Goal: Task Accomplishment & Management: Complete application form

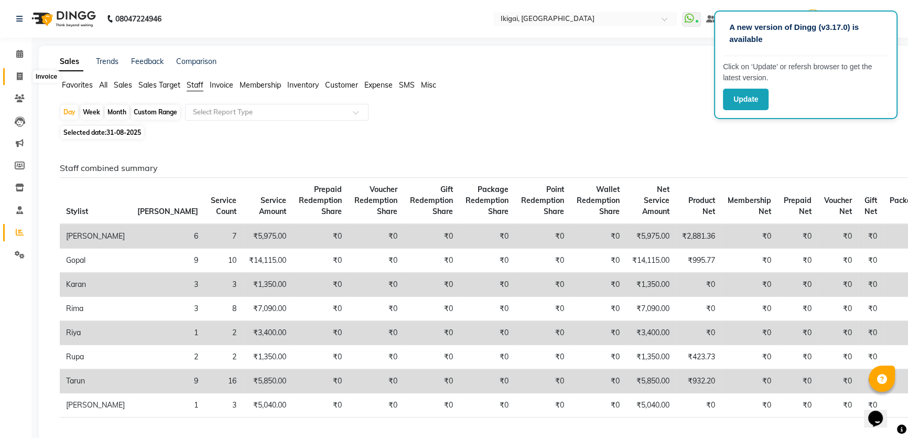
click at [18, 73] on icon at bounding box center [20, 76] width 6 height 8
select select "service"
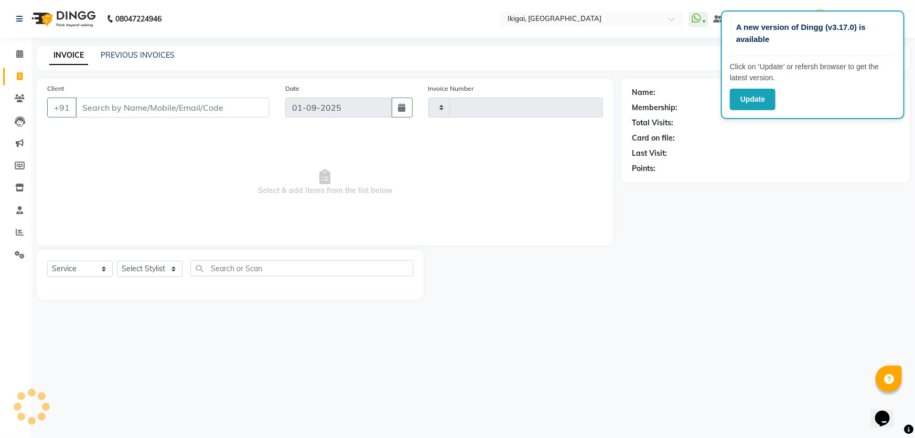
type input "1861"
select select "4429"
type input "7003322342"
click at [248, 105] on span "Add Client" at bounding box center [242, 107] width 41 height 10
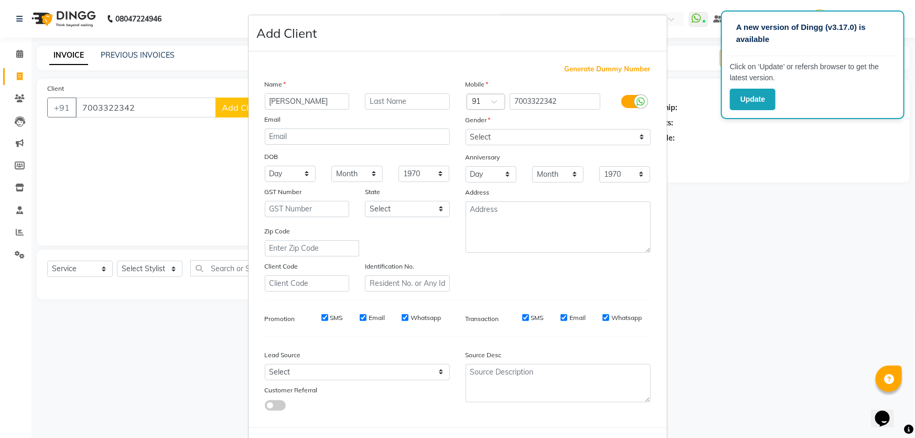
type input "[PERSON_NAME]"
click at [545, 127] on div "Gender" at bounding box center [558, 121] width 201 height 15
click at [533, 137] on select "Select [DEMOGRAPHIC_DATA] [DEMOGRAPHIC_DATA] Other Prefer Not To Say" at bounding box center [557, 137] width 185 height 16
select select "male"
click at [465, 129] on select "Select [DEMOGRAPHIC_DATA] [DEMOGRAPHIC_DATA] Other Prefer Not To Say" at bounding box center [557, 137] width 185 height 16
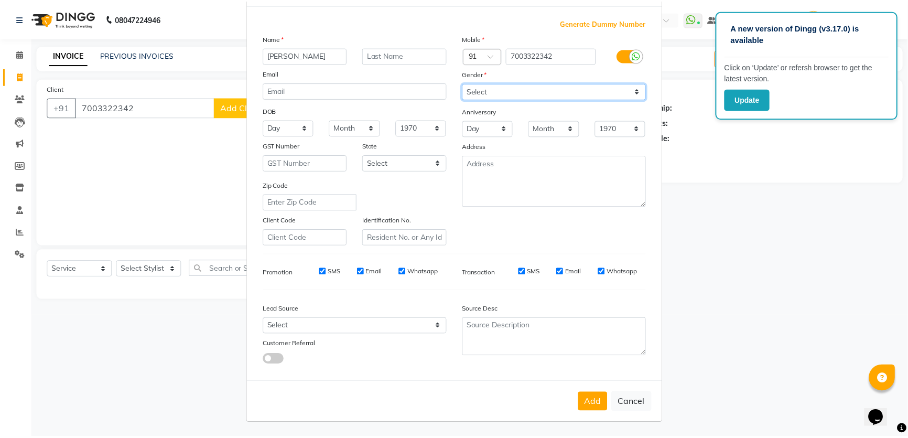
scroll to position [49, 0]
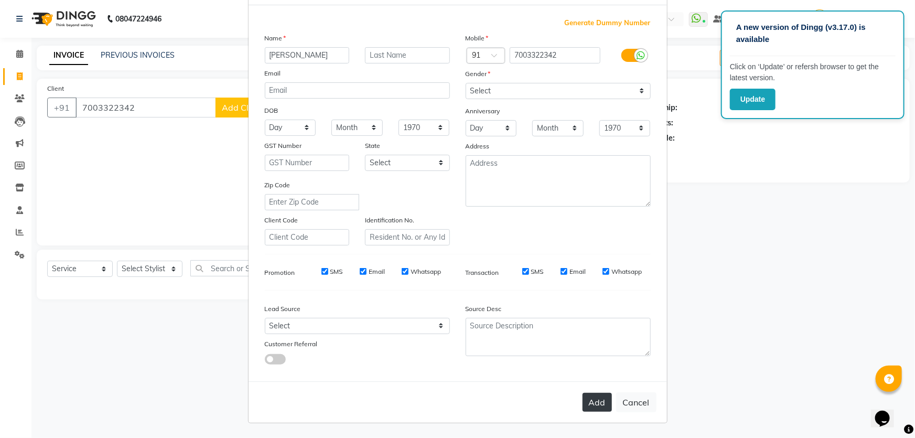
click at [589, 402] on button "Add" at bounding box center [596, 402] width 29 height 19
select select
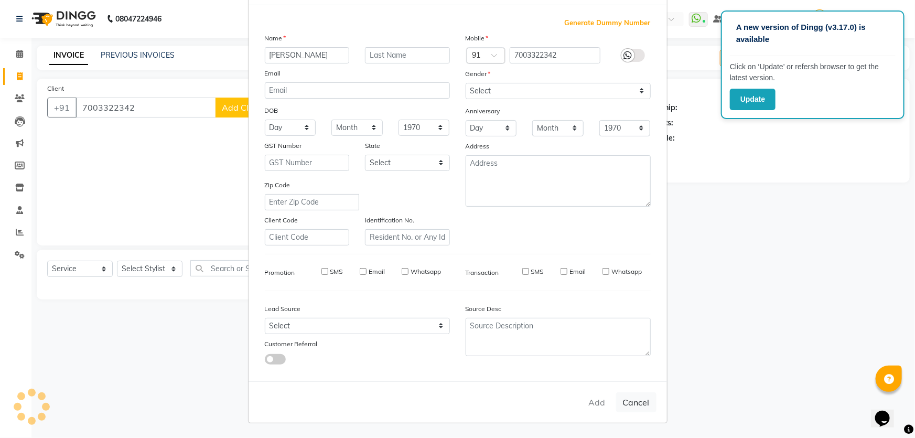
select select
checkbox input "false"
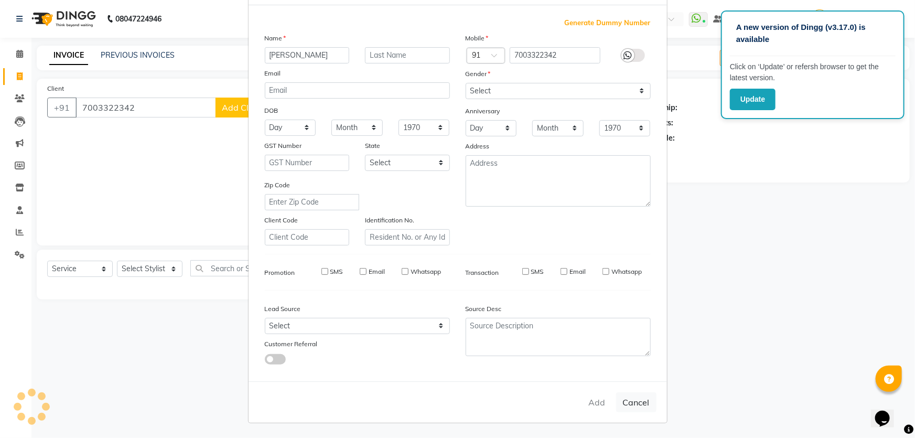
checkbox input "false"
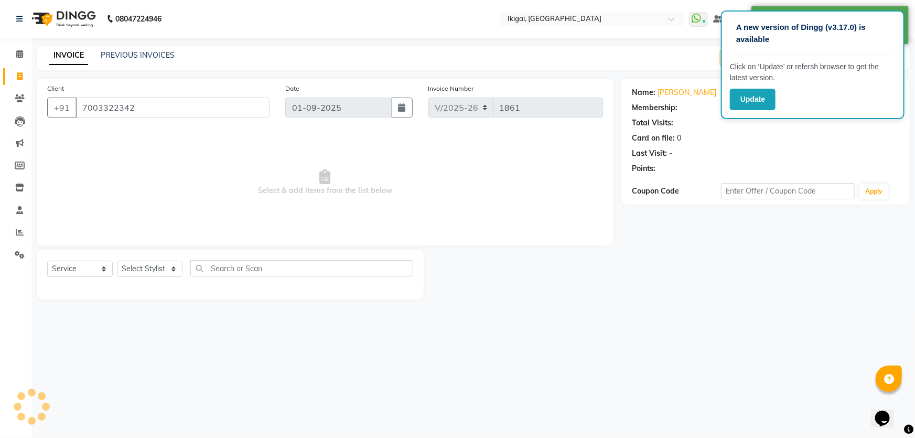
select select "1: Object"
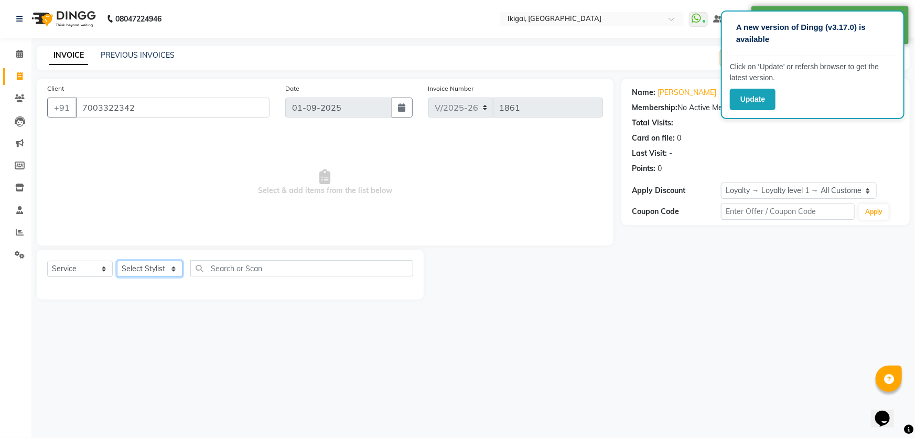
click at [151, 274] on select "Select Stylist [PERSON_NAME] gopal 2 [PERSON_NAME] [PERSON_NAME] [PERSON_NAME] …" at bounding box center [150, 269] width 66 height 16
select select "24732"
click at [117, 261] on select "Select Stylist [PERSON_NAME] gopal 2 [PERSON_NAME] [PERSON_NAME] [PERSON_NAME] …" at bounding box center [150, 269] width 66 height 16
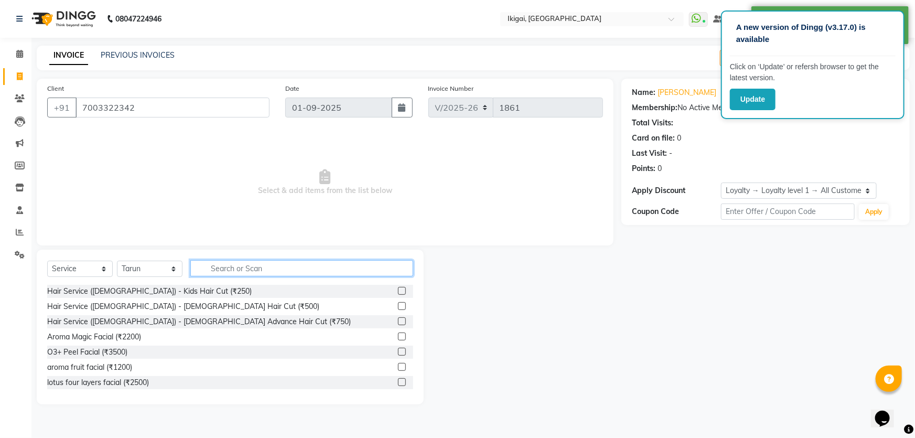
click at [242, 272] on input "text" at bounding box center [301, 268] width 223 height 16
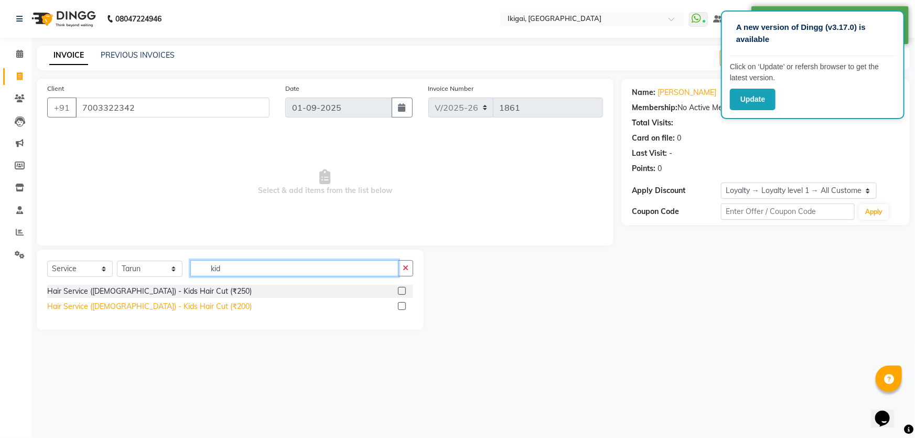
type input "kid"
click at [181, 304] on div "Hair Service ([DEMOGRAPHIC_DATA]) - Kids Hair Cut (₹200)" at bounding box center [149, 306] width 204 height 11
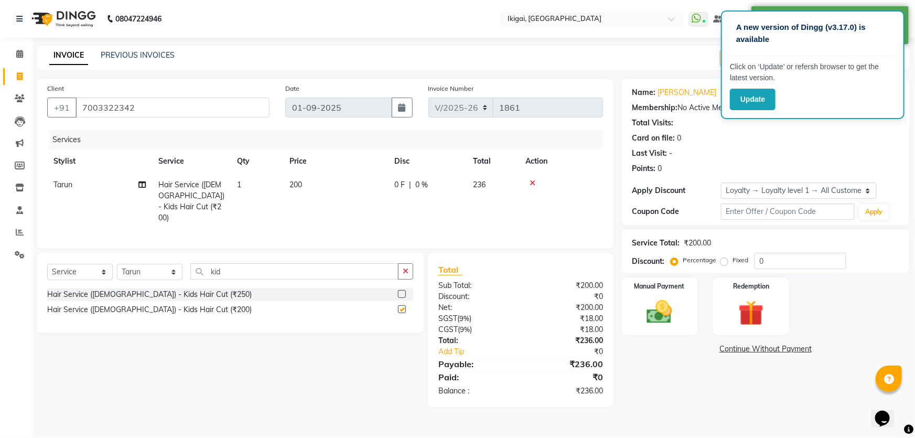
checkbox input "false"
click at [161, 265] on select "Select Stylist [PERSON_NAME] gopal 2 [PERSON_NAME] [PERSON_NAME] [PERSON_NAME] …" at bounding box center [150, 272] width 66 height 16
select select "63198"
click at [117, 264] on select "Select Stylist [PERSON_NAME] gopal 2 [PERSON_NAME] [PERSON_NAME] [PERSON_NAME] …" at bounding box center [150, 272] width 66 height 16
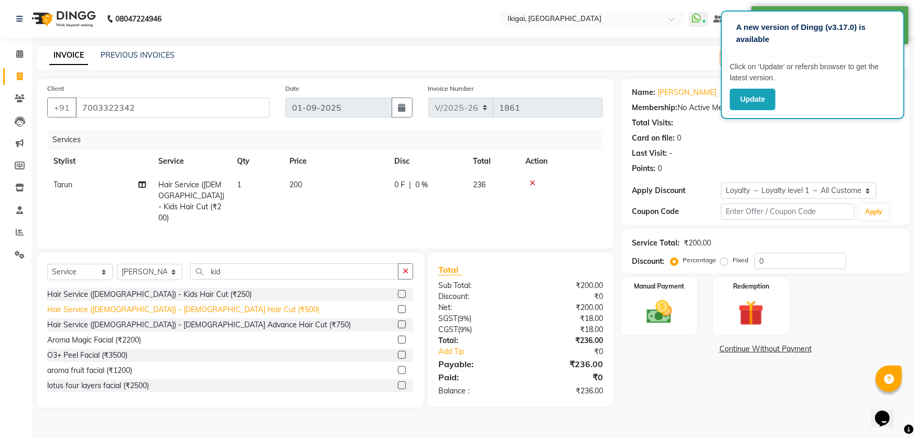
click at [186, 304] on div "Hair Service ([DEMOGRAPHIC_DATA]) - [DEMOGRAPHIC_DATA] Hair Cut (₹500)" at bounding box center [183, 309] width 272 height 11
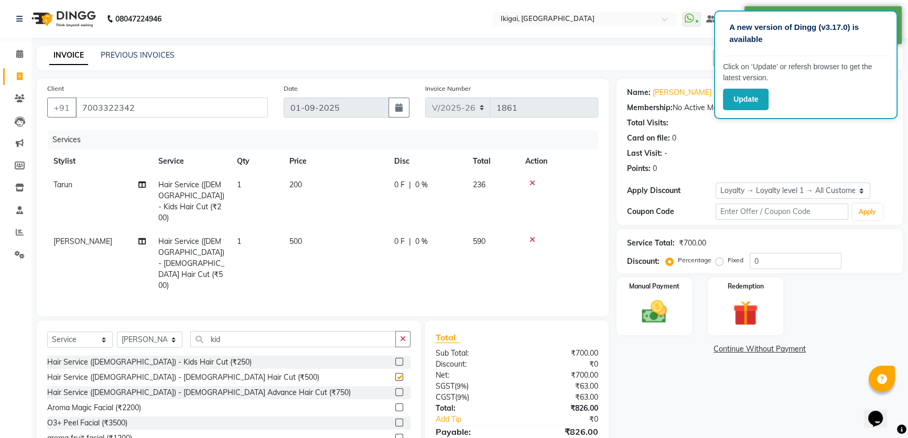
checkbox input "false"
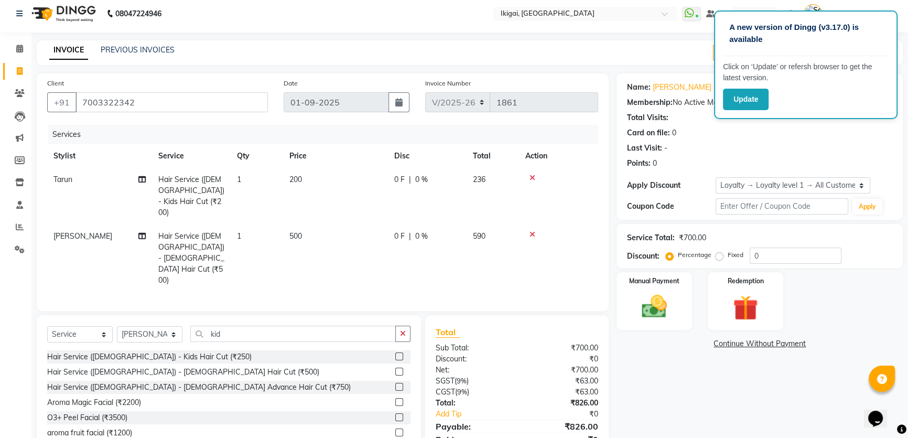
scroll to position [0, 0]
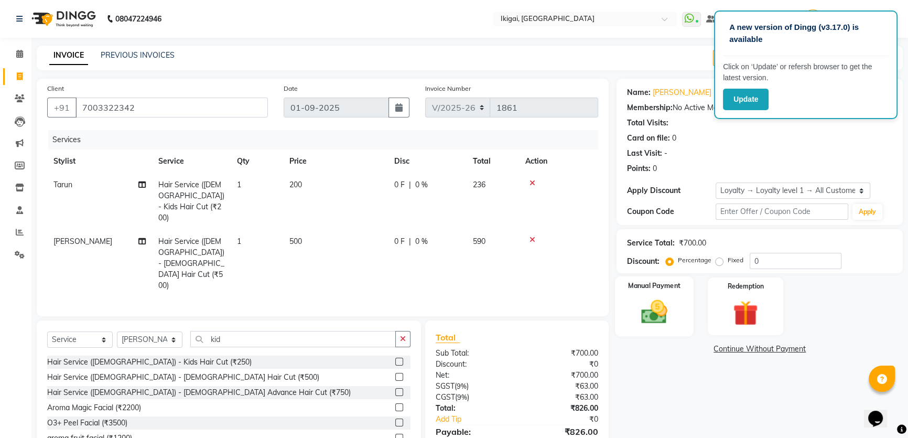
click at [664, 306] on img at bounding box center [654, 312] width 42 height 30
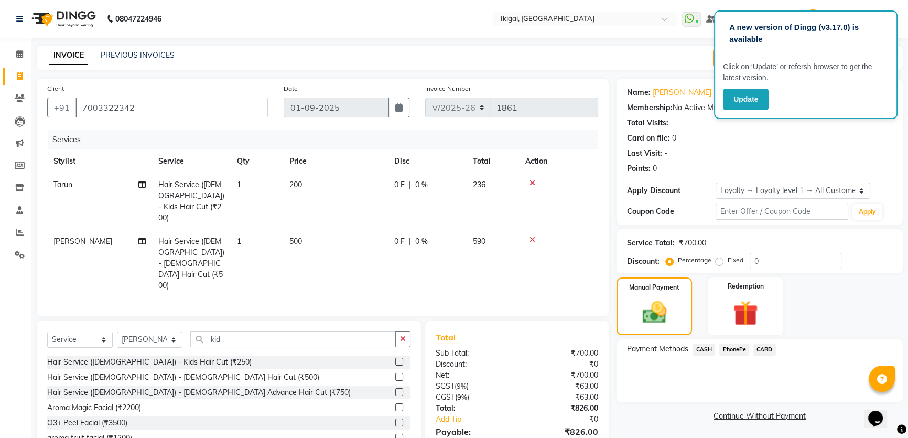
click at [735, 345] on span "PhonePe" at bounding box center [734, 349] width 30 height 12
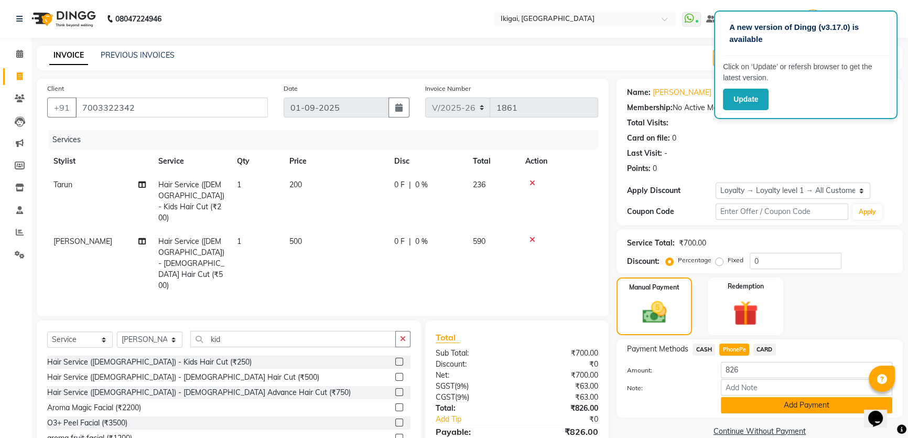
click at [757, 406] on button "Add Payment" at bounding box center [806, 405] width 171 height 16
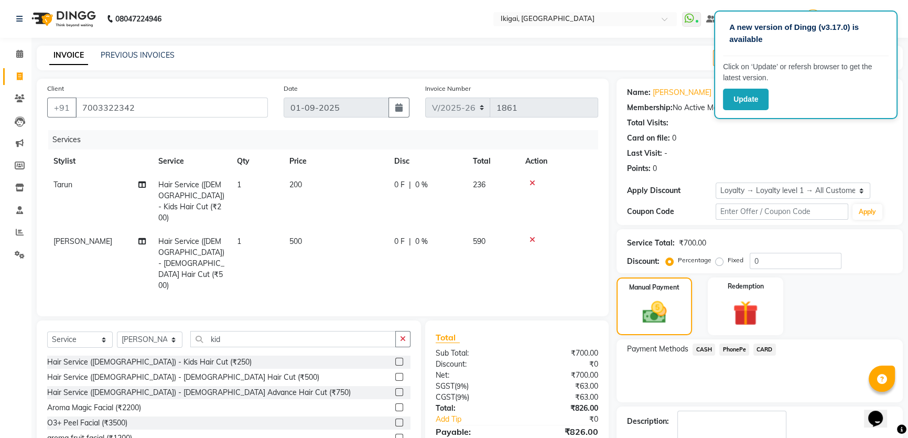
scroll to position [101, 0]
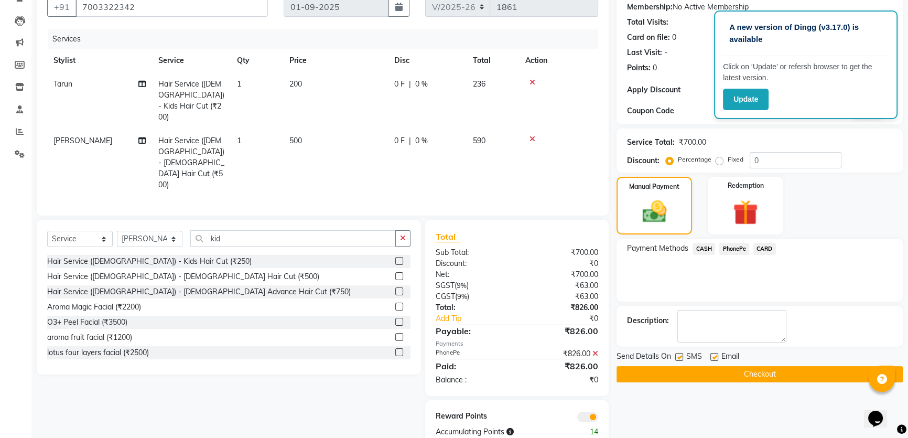
click at [759, 373] on button "Checkout" at bounding box center [759, 374] width 286 height 16
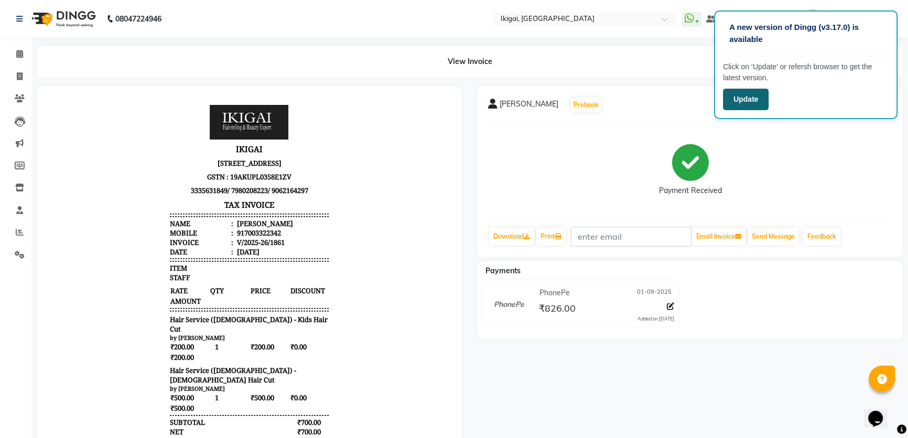
click at [754, 103] on button "Update" at bounding box center [746, 99] width 46 height 21
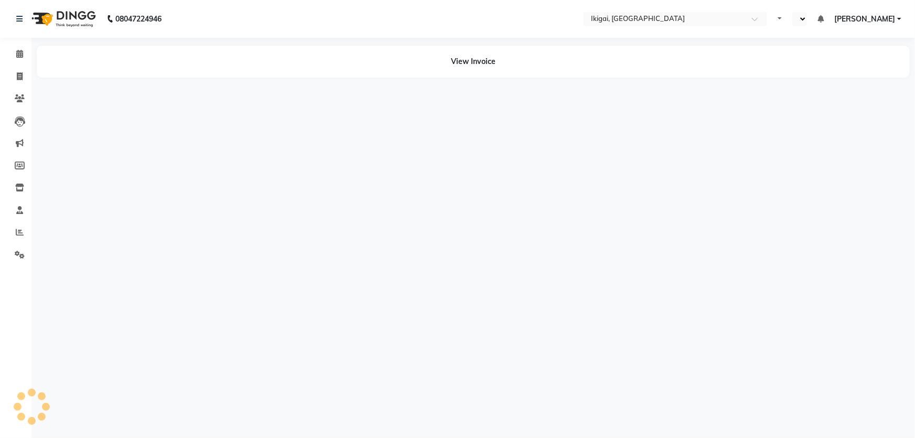
select select "en"
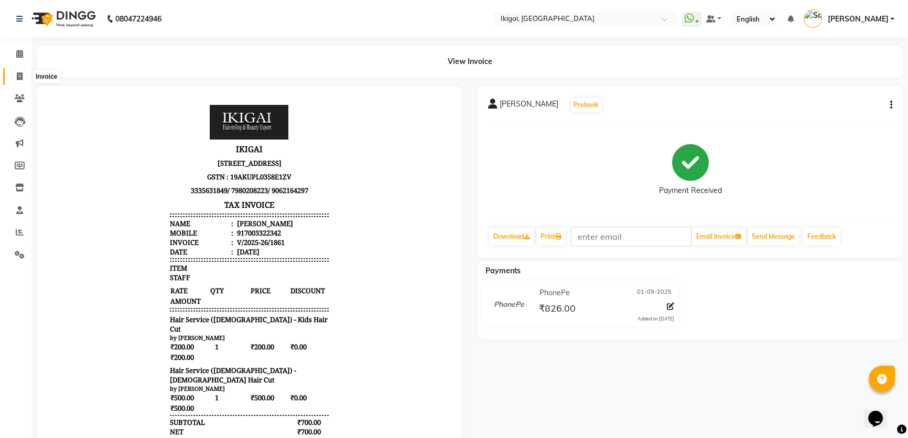
click at [20, 75] on icon at bounding box center [20, 76] width 6 height 8
select select "service"
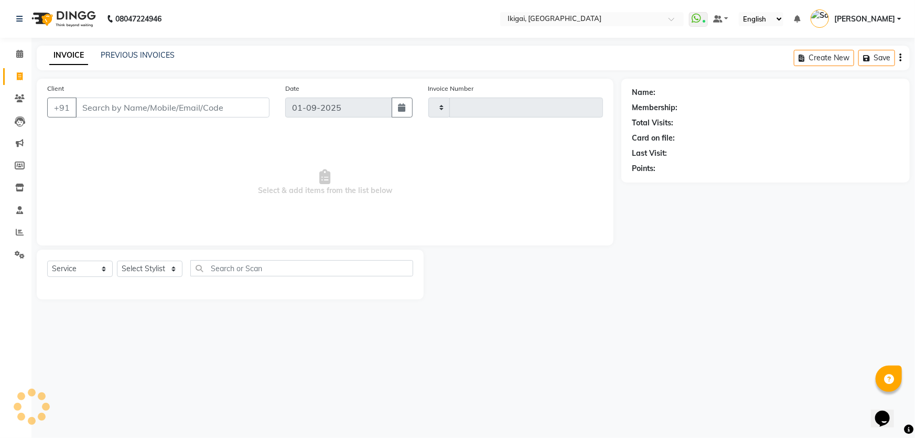
type input "1862"
select select "4429"
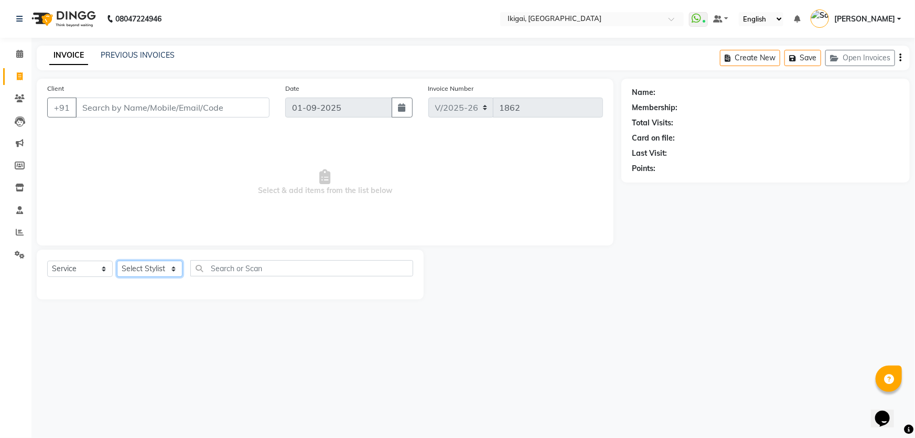
click at [166, 265] on select "Select Stylist" at bounding box center [150, 269] width 66 height 16
select select "82442"
click at [117, 261] on select "Select Stylist [PERSON_NAME] gopal 2 [PERSON_NAME] [PERSON_NAME] [PERSON_NAME] …" at bounding box center [150, 269] width 66 height 16
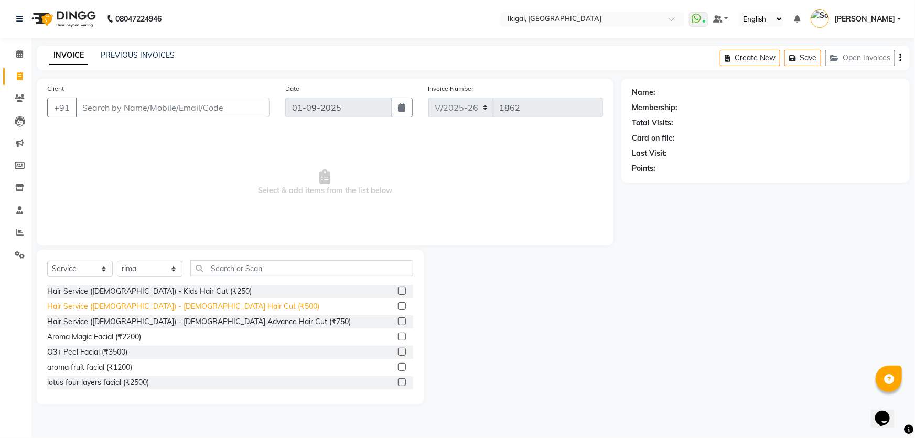
click at [170, 305] on div "Hair Service ([DEMOGRAPHIC_DATA]) - [DEMOGRAPHIC_DATA] Hair Cut (₹500)" at bounding box center [183, 306] width 272 height 11
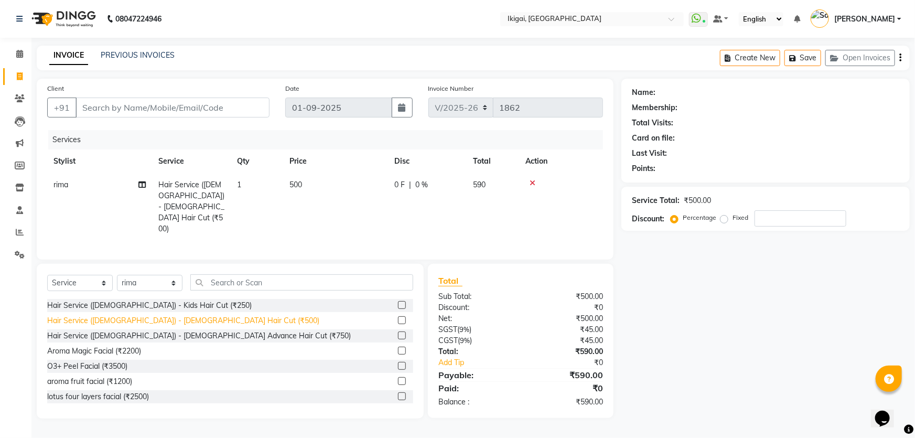
click at [177, 315] on div "Hair Service ([DEMOGRAPHIC_DATA]) - [DEMOGRAPHIC_DATA] Hair Cut (₹500)" at bounding box center [183, 320] width 272 height 11
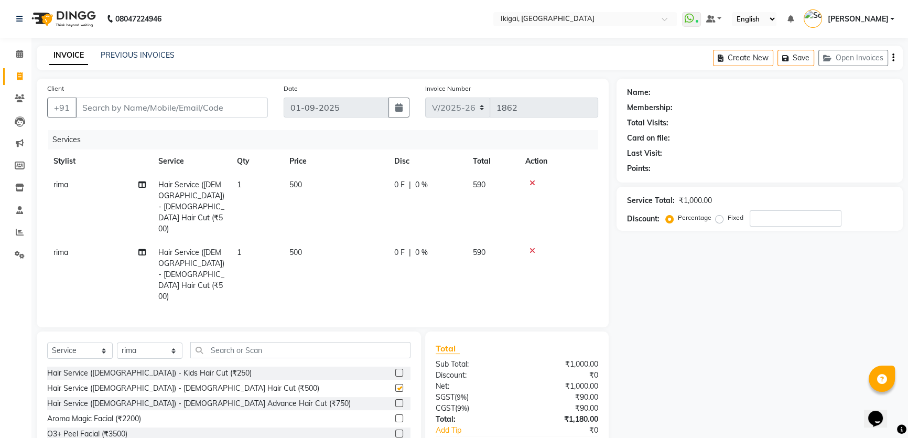
checkbox input "false"
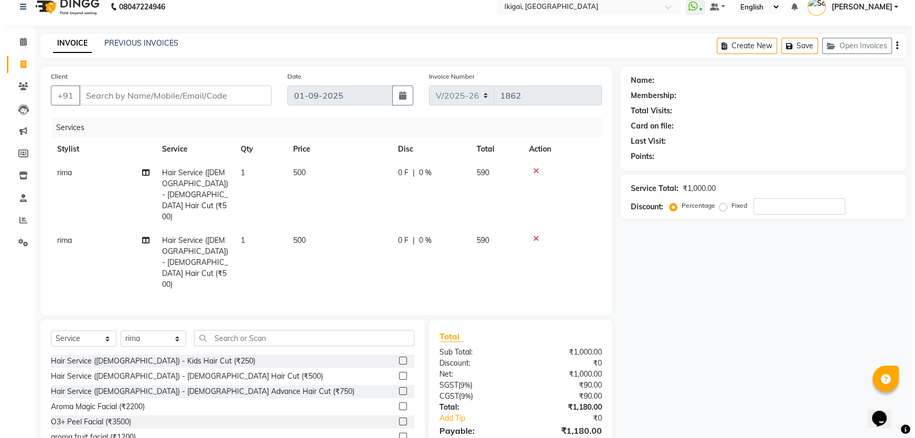
scroll to position [27, 0]
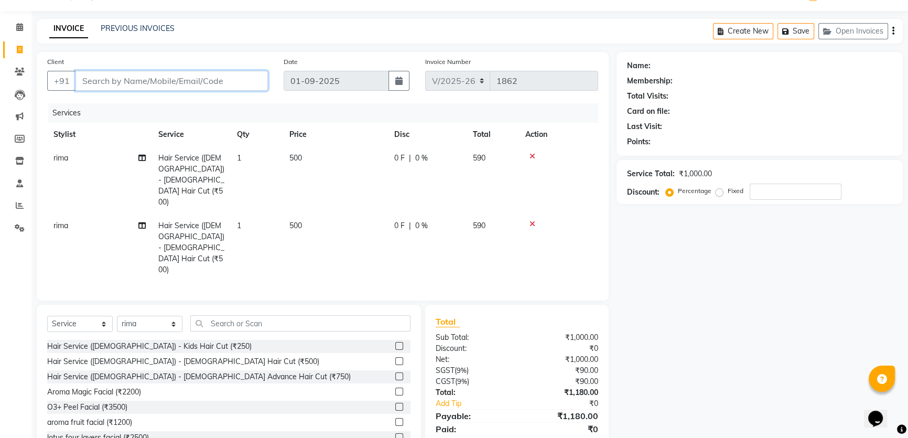
click at [177, 82] on input "Client" at bounding box center [171, 81] width 192 height 20
type input "8"
type input "0"
type input "8240079607"
click at [241, 84] on span "Add Client" at bounding box center [240, 80] width 41 height 10
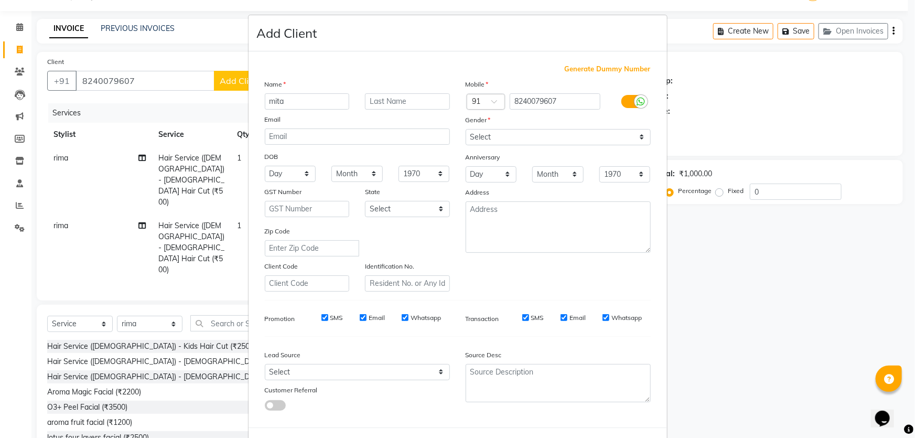
type input "mita"
type input "bhattacharya"
click at [560, 134] on select "Select [DEMOGRAPHIC_DATA] [DEMOGRAPHIC_DATA] Other Prefer Not To Say" at bounding box center [557, 137] width 185 height 16
select select "[DEMOGRAPHIC_DATA]"
click at [465, 129] on select "Select [DEMOGRAPHIC_DATA] [DEMOGRAPHIC_DATA] Other Prefer Not To Say" at bounding box center [557, 137] width 185 height 16
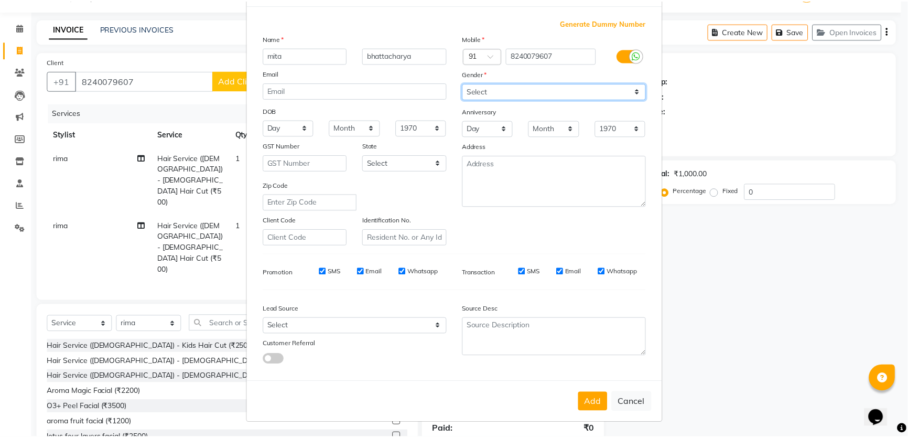
scroll to position [49, 0]
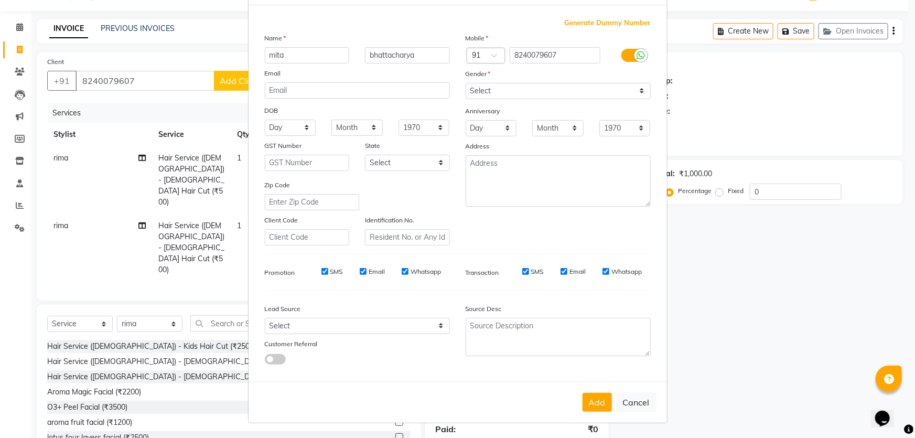
click at [579, 401] on div "Add Cancel" at bounding box center [457, 401] width 418 height 41
click at [586, 401] on button "Add" at bounding box center [596, 402] width 29 height 19
select select
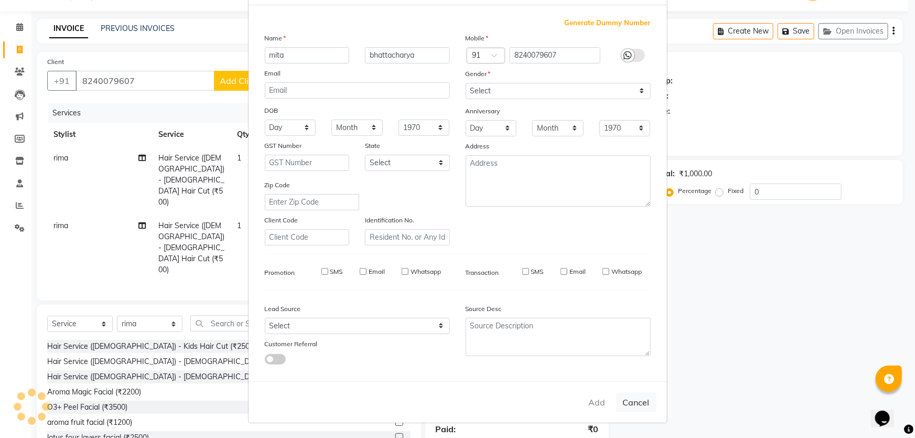
select select
checkbox input "false"
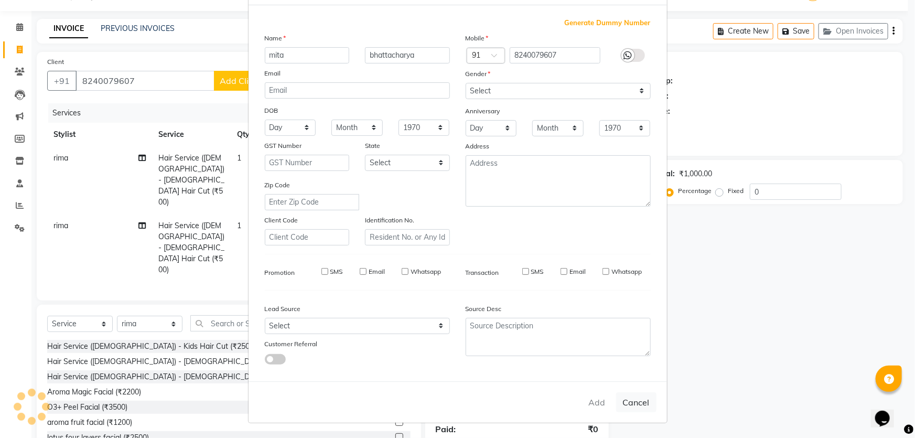
checkbox input "false"
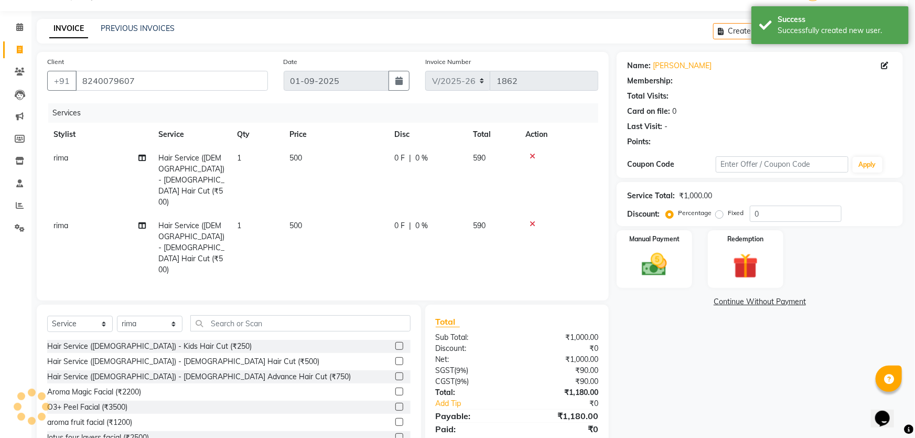
select select "1: Object"
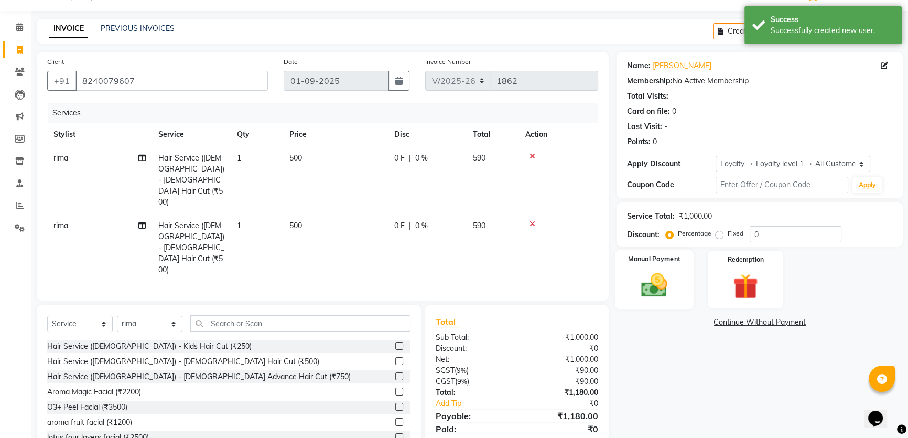
click at [652, 288] on img at bounding box center [654, 285] width 42 height 30
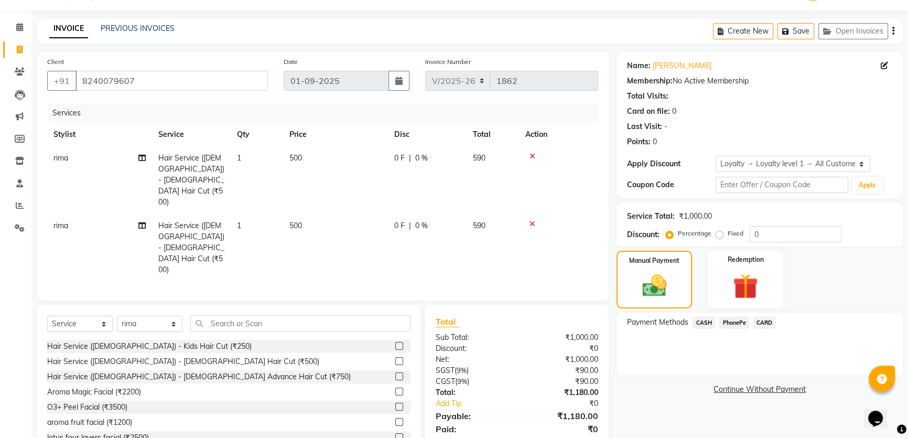
click at [701, 325] on span "CASH" at bounding box center [703, 323] width 23 height 12
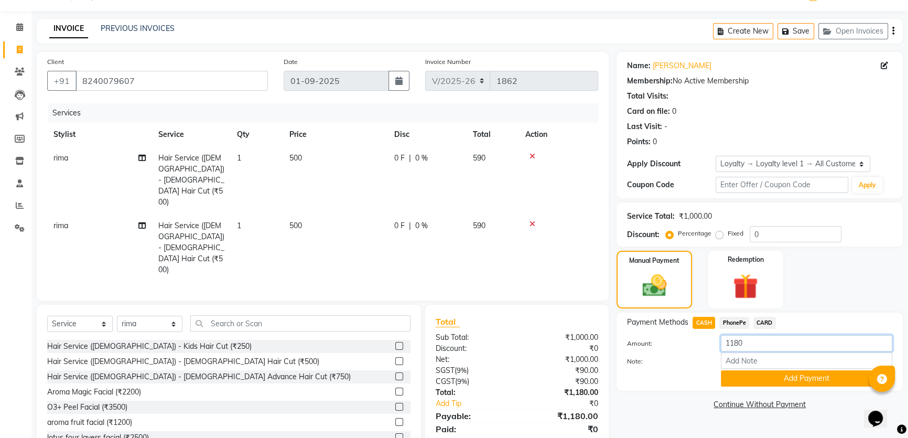
click at [748, 344] on input "1180" at bounding box center [806, 343] width 171 height 16
type input "1000"
click at [758, 374] on button "Add Payment" at bounding box center [806, 378] width 171 height 16
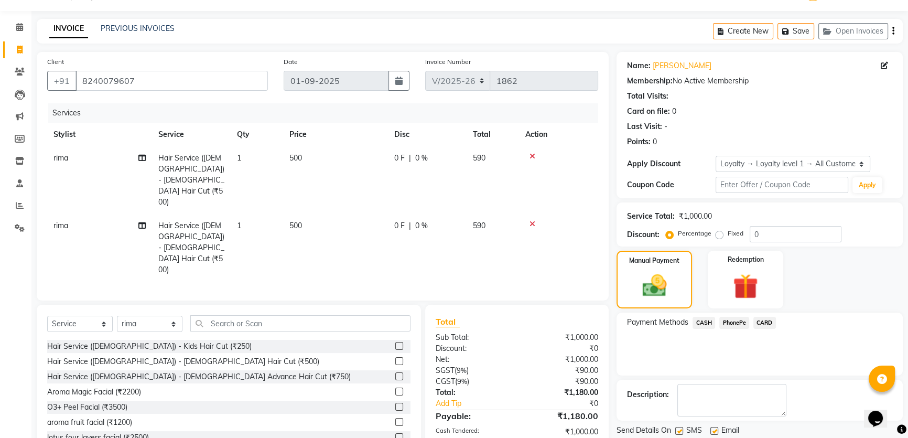
click at [740, 318] on span "PhonePe" at bounding box center [734, 323] width 30 height 12
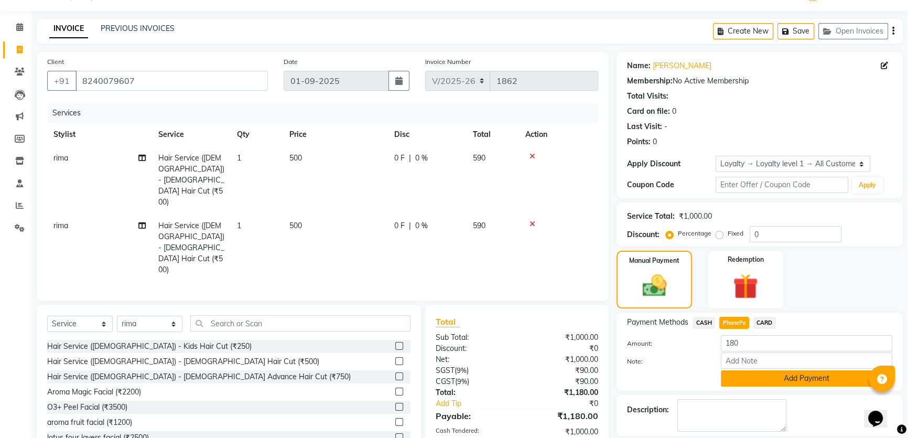
click at [765, 381] on button "Add Payment" at bounding box center [806, 378] width 171 height 16
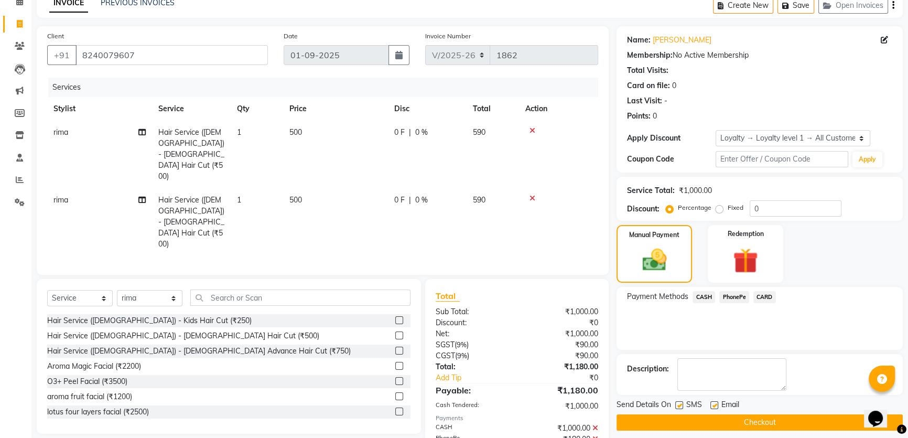
scroll to position [127, 0]
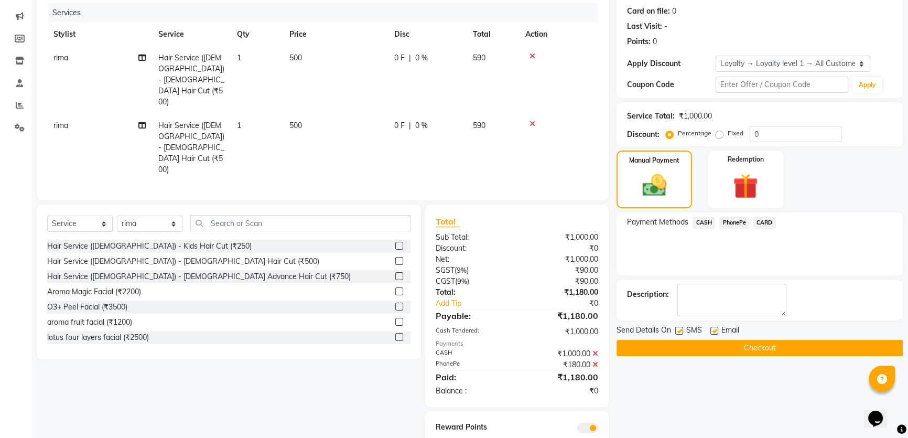
click at [704, 351] on button "Checkout" at bounding box center [759, 348] width 286 height 16
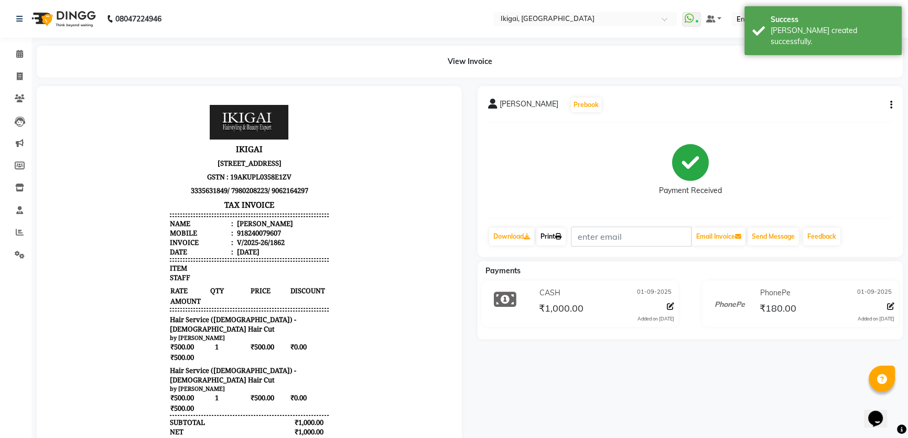
click at [544, 230] on link "Print" at bounding box center [550, 237] width 29 height 18
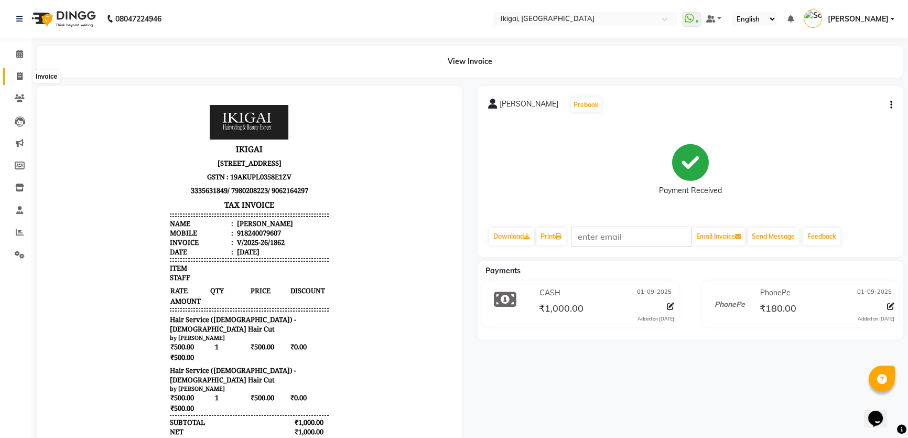
click at [18, 73] on icon at bounding box center [20, 76] width 6 height 8
select select "service"
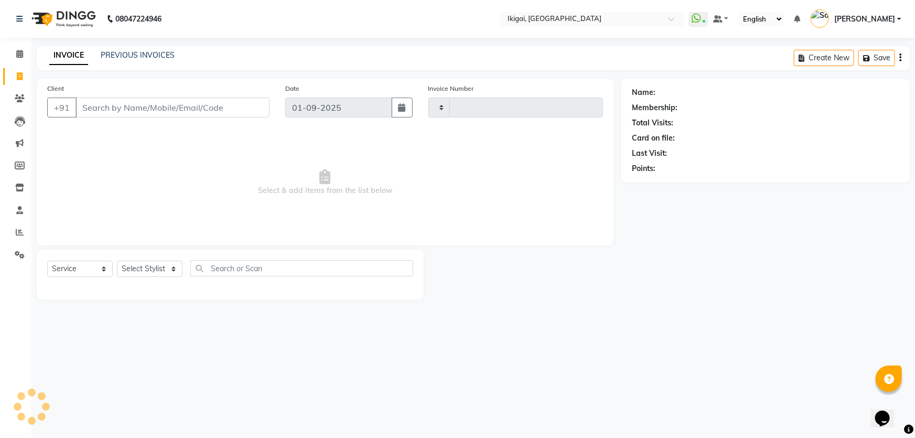
type input "1863"
select select "4429"
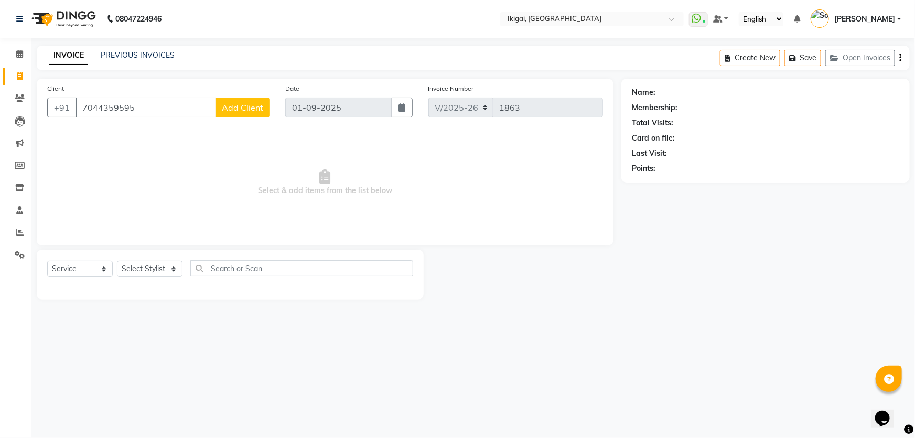
type input "7044359595"
click at [248, 108] on span "Add Client" at bounding box center [242, 107] width 41 height 10
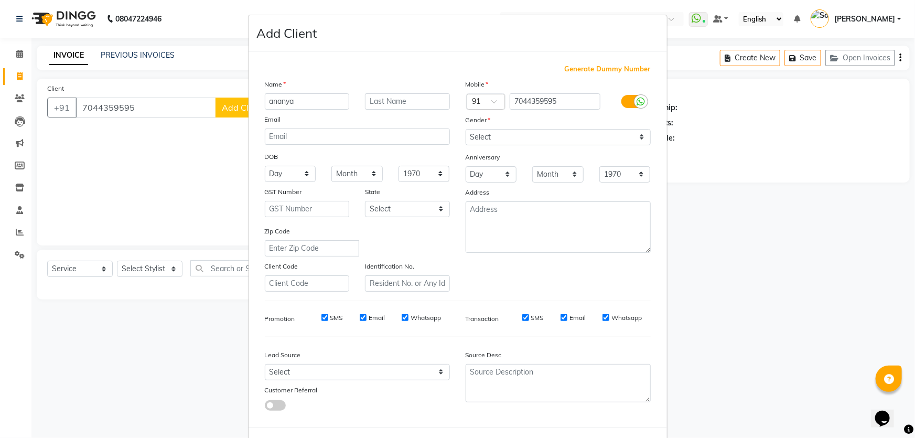
type input "ananya"
type input "ganguly"
click at [494, 142] on select "Select [DEMOGRAPHIC_DATA] [DEMOGRAPHIC_DATA] Other Prefer Not To Say" at bounding box center [557, 137] width 185 height 16
select select "[DEMOGRAPHIC_DATA]"
click at [465, 129] on select "Select [DEMOGRAPHIC_DATA] [DEMOGRAPHIC_DATA] Other Prefer Not To Say" at bounding box center [557, 137] width 185 height 16
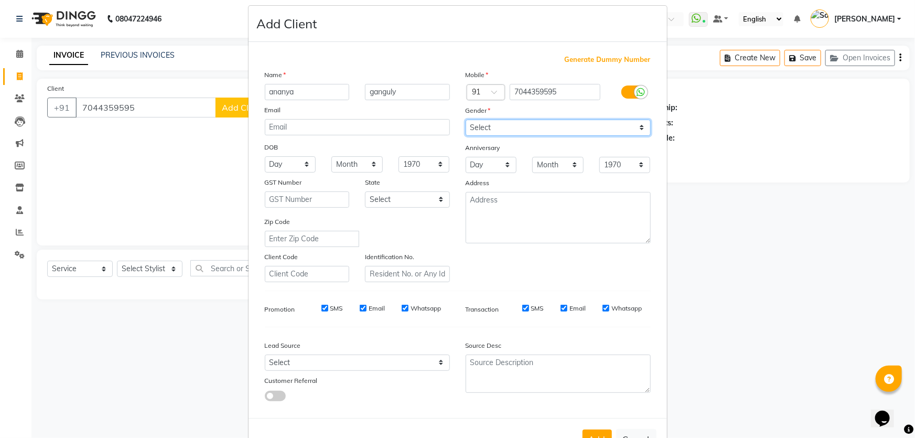
scroll to position [49, 0]
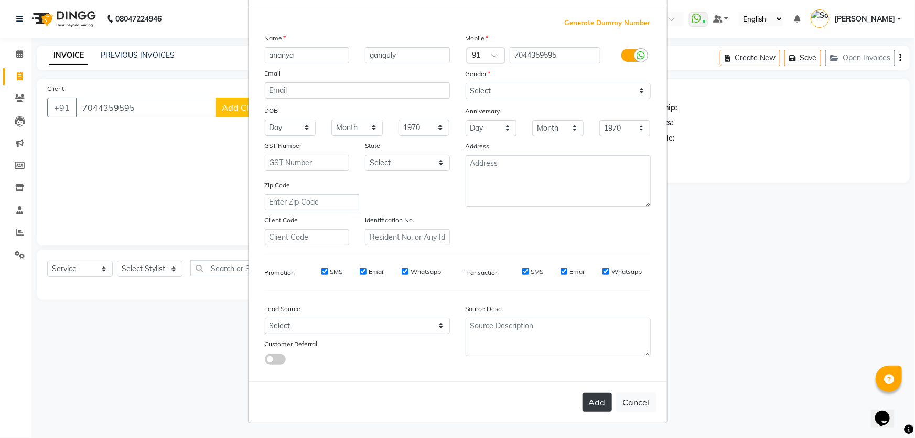
click at [592, 401] on button "Add" at bounding box center [596, 402] width 29 height 19
select select
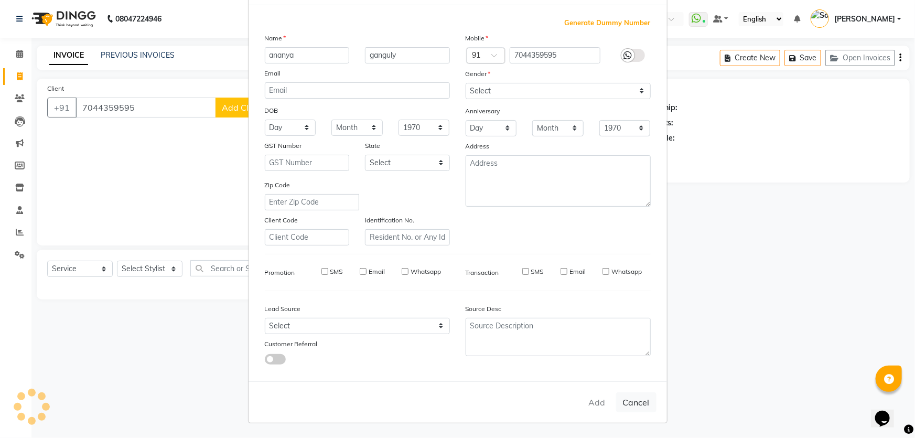
select select
checkbox input "false"
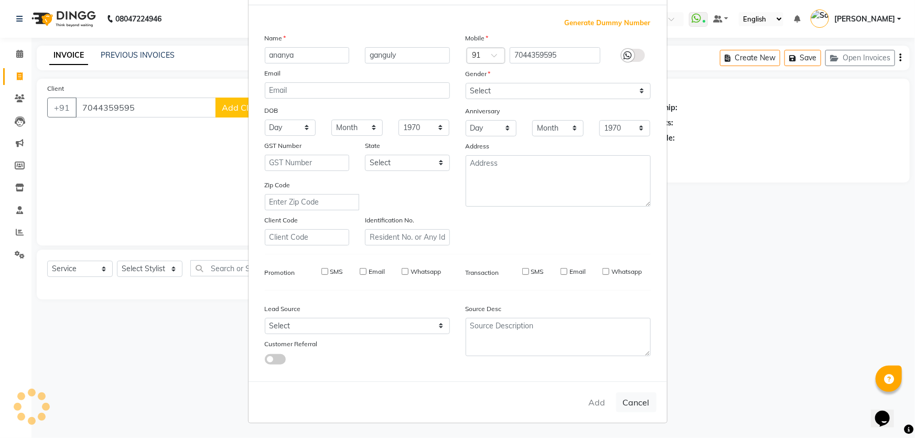
checkbox input "false"
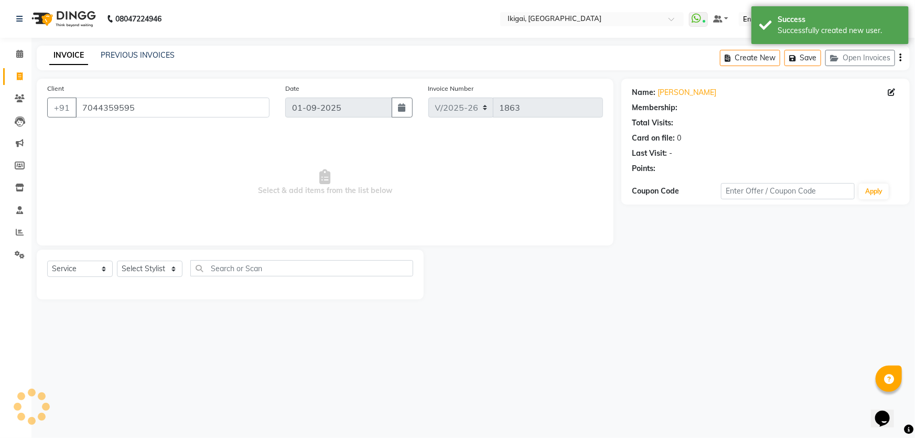
select select "1: Object"
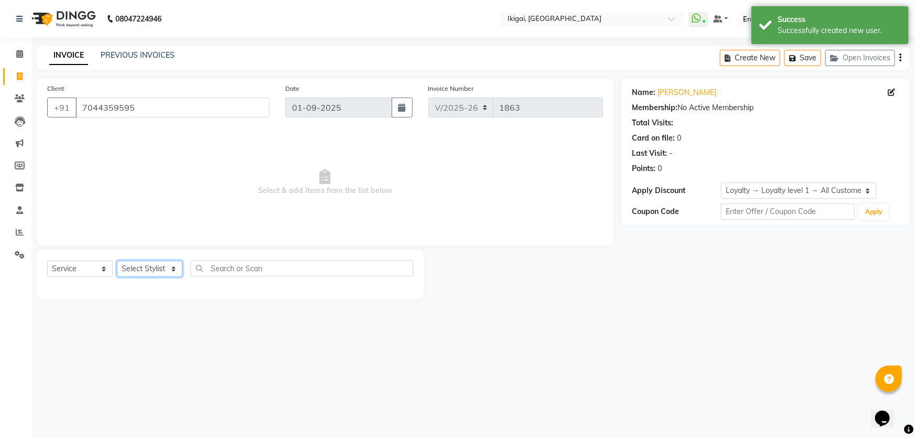
click at [130, 272] on select "Select Stylist [PERSON_NAME] gopal 2 [PERSON_NAME] [PERSON_NAME] [PERSON_NAME] …" at bounding box center [150, 269] width 66 height 16
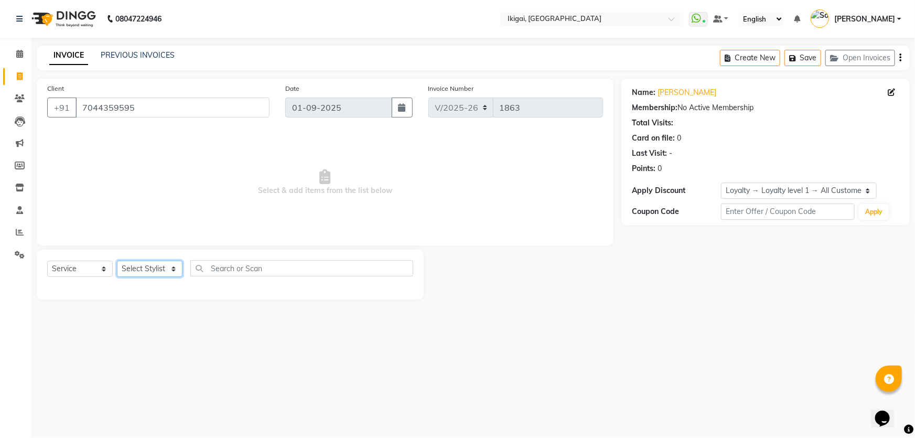
select select "57449"
click at [117, 261] on select "Select Stylist [PERSON_NAME] gopal 2 [PERSON_NAME] [PERSON_NAME] [PERSON_NAME] …" at bounding box center [150, 269] width 66 height 16
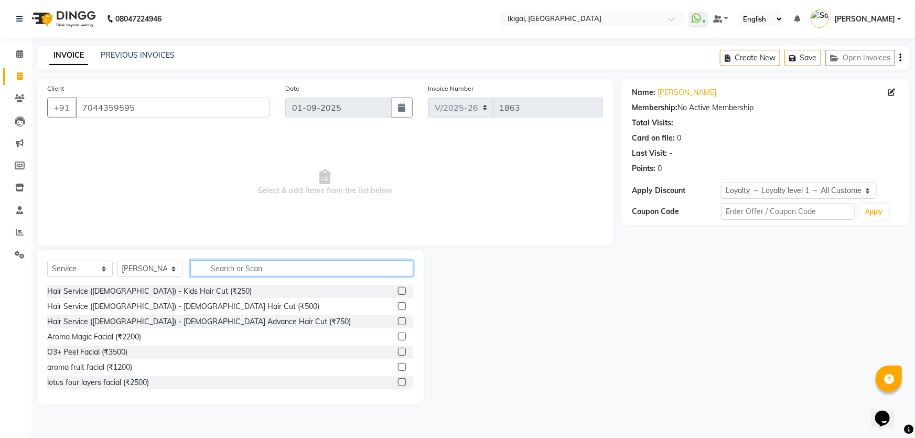
click at [228, 266] on input "text" at bounding box center [301, 268] width 223 height 16
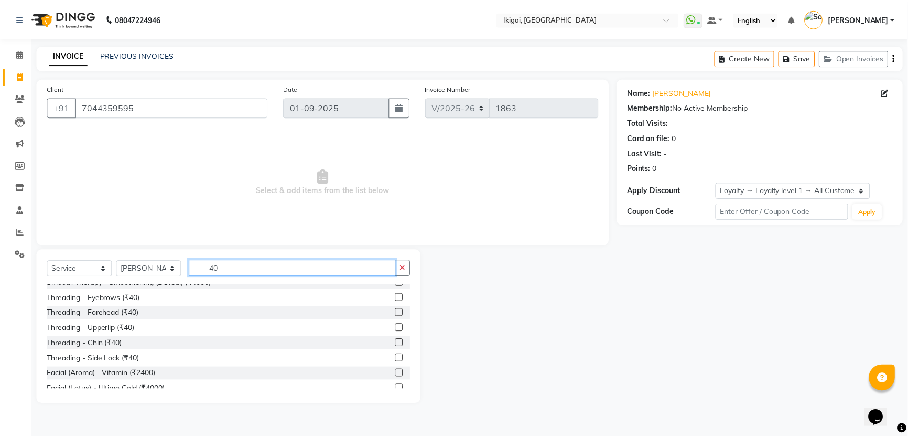
scroll to position [190, 0]
type input "40"
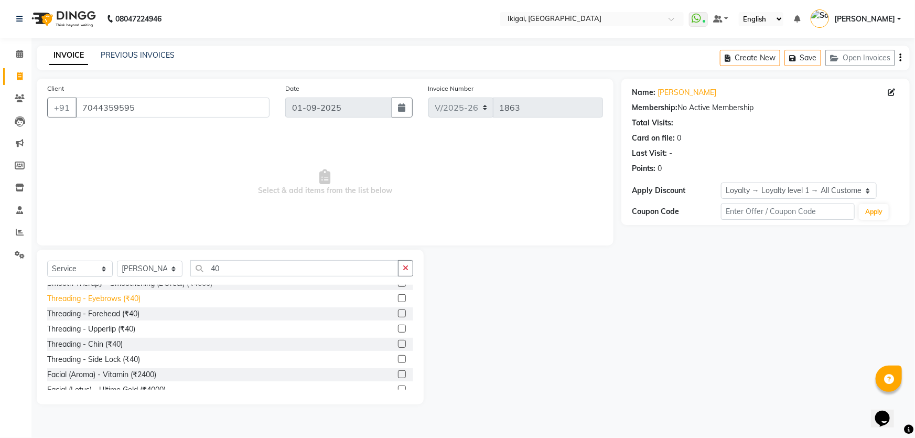
click at [127, 299] on div "Threading - Eyebrows (₹40)" at bounding box center [93, 298] width 93 height 11
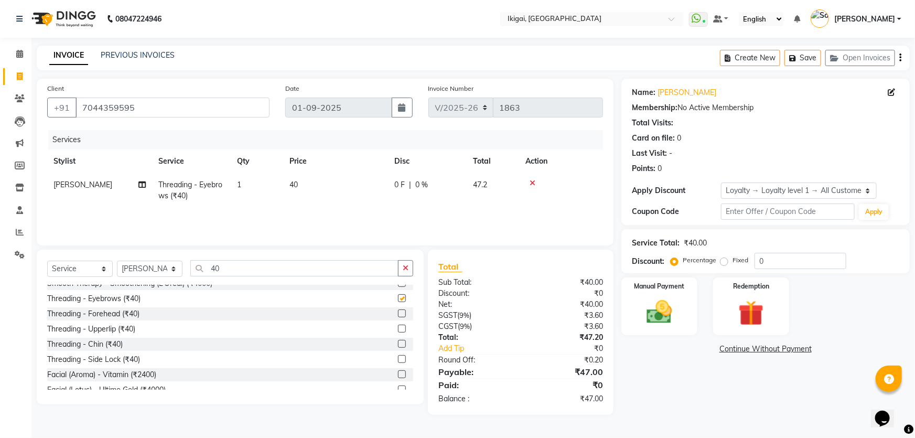
checkbox input "false"
click at [655, 312] on img at bounding box center [659, 312] width 43 height 30
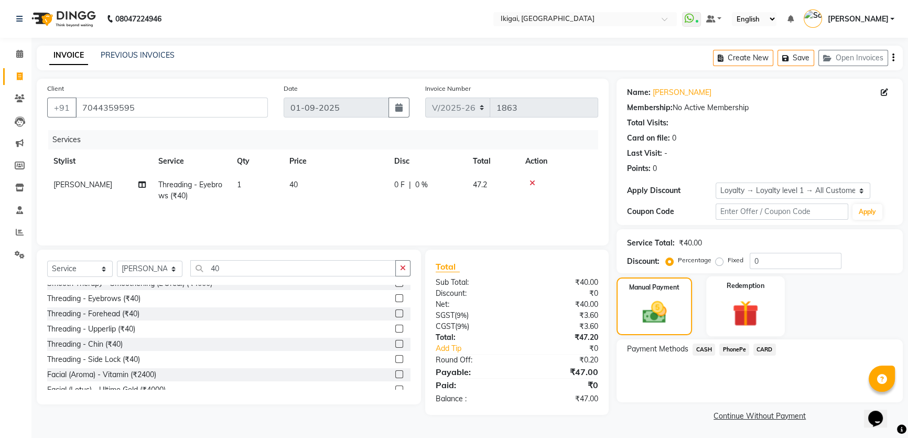
scroll to position [1, 0]
click at [735, 343] on span "PhonePe" at bounding box center [734, 349] width 30 height 12
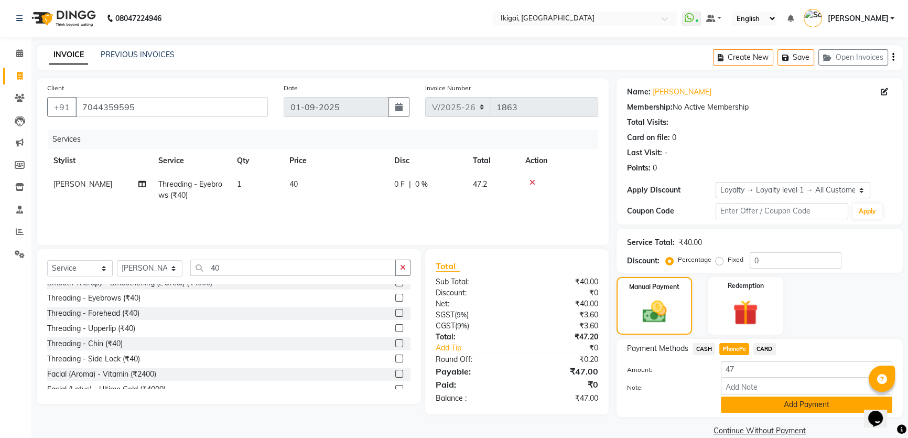
click at [753, 403] on button "Add Payment" at bounding box center [806, 404] width 171 height 16
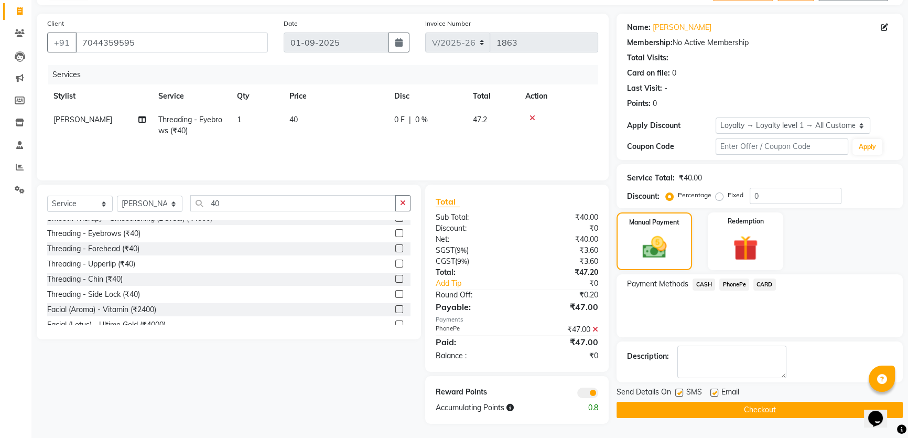
scroll to position [67, 0]
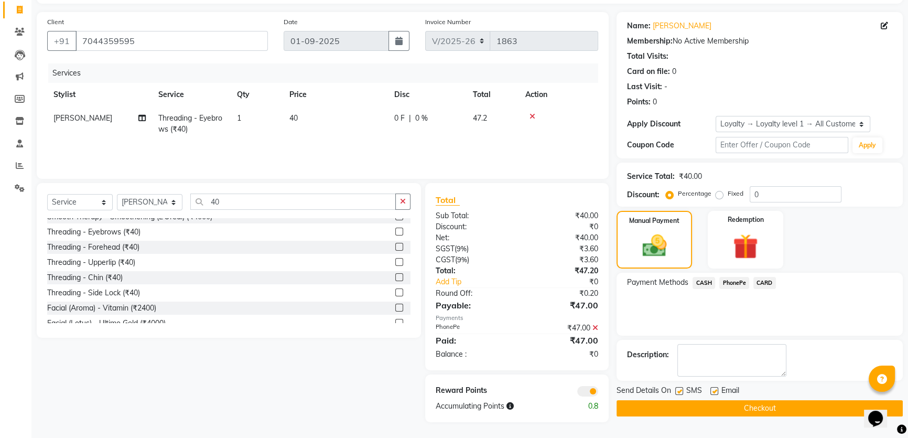
click at [833, 406] on button "Checkout" at bounding box center [759, 408] width 286 height 16
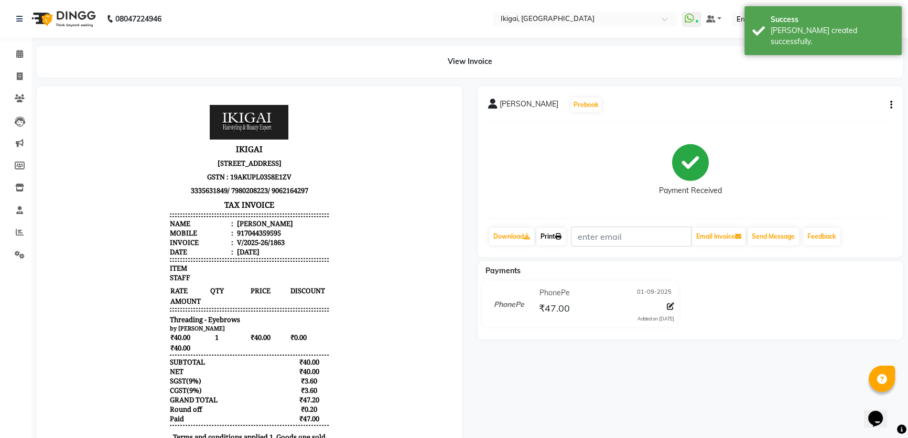
click at [556, 237] on link "Print" at bounding box center [550, 237] width 29 height 18
